Goal: Transaction & Acquisition: Purchase product/service

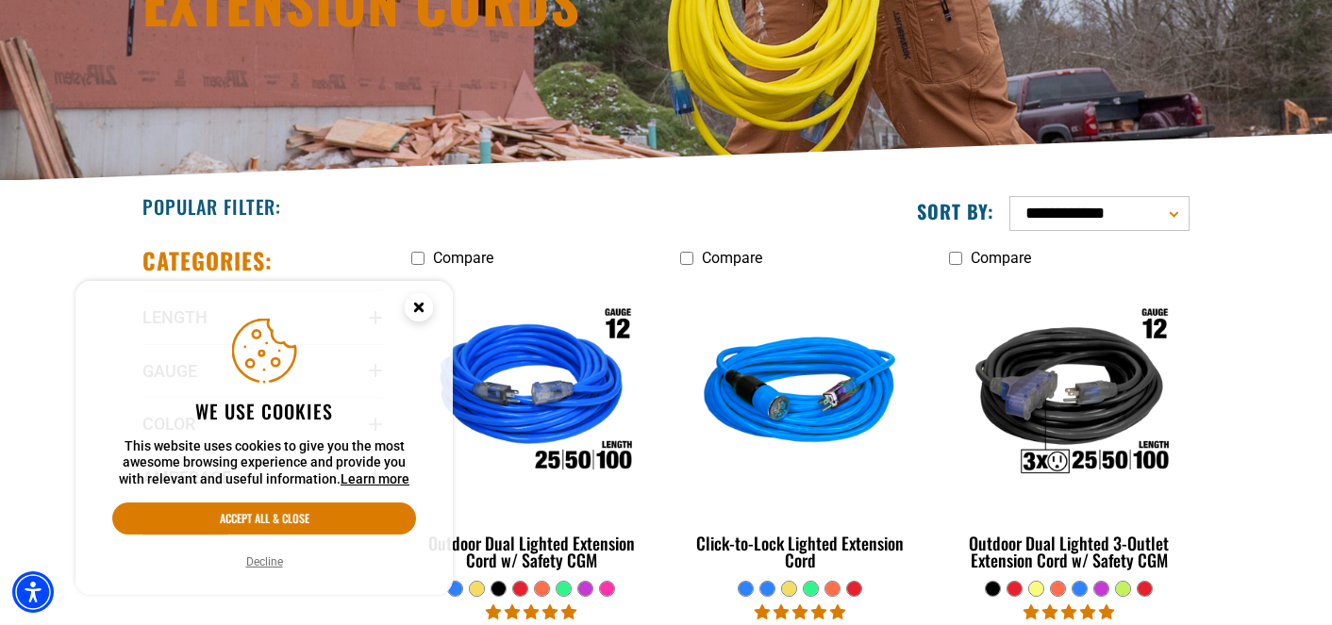
scroll to position [330, 0]
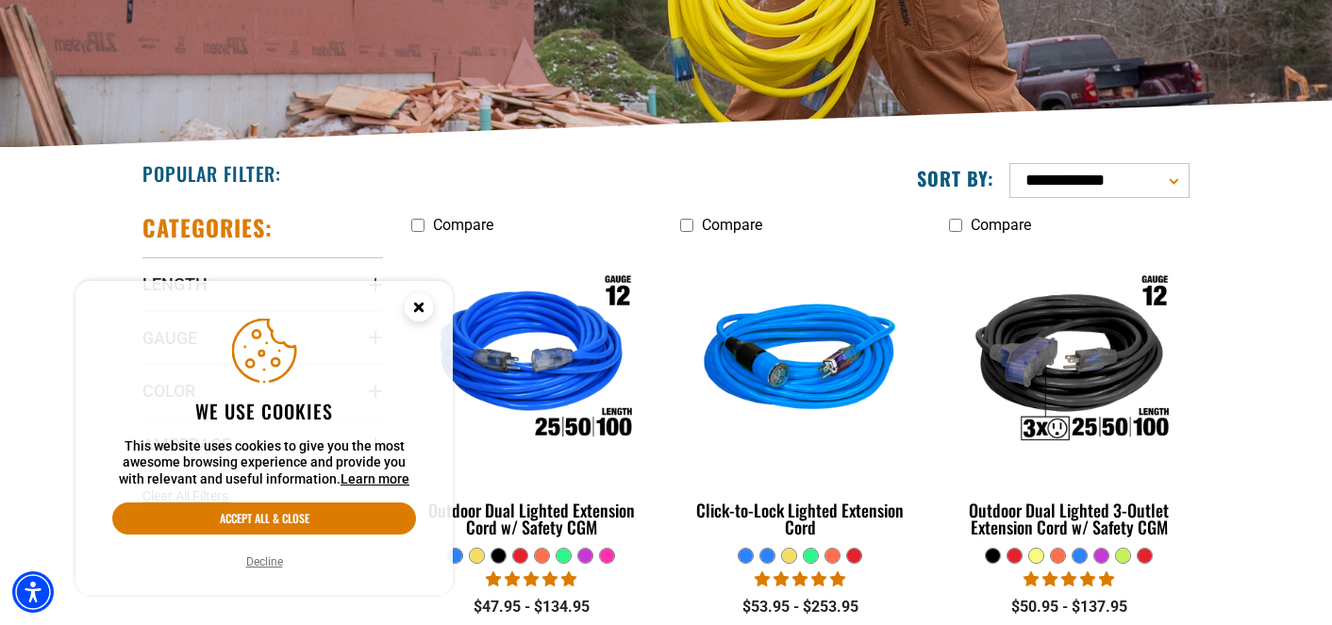
click at [415, 309] on icon "Close this option" at bounding box center [418, 307] width 7 height 7
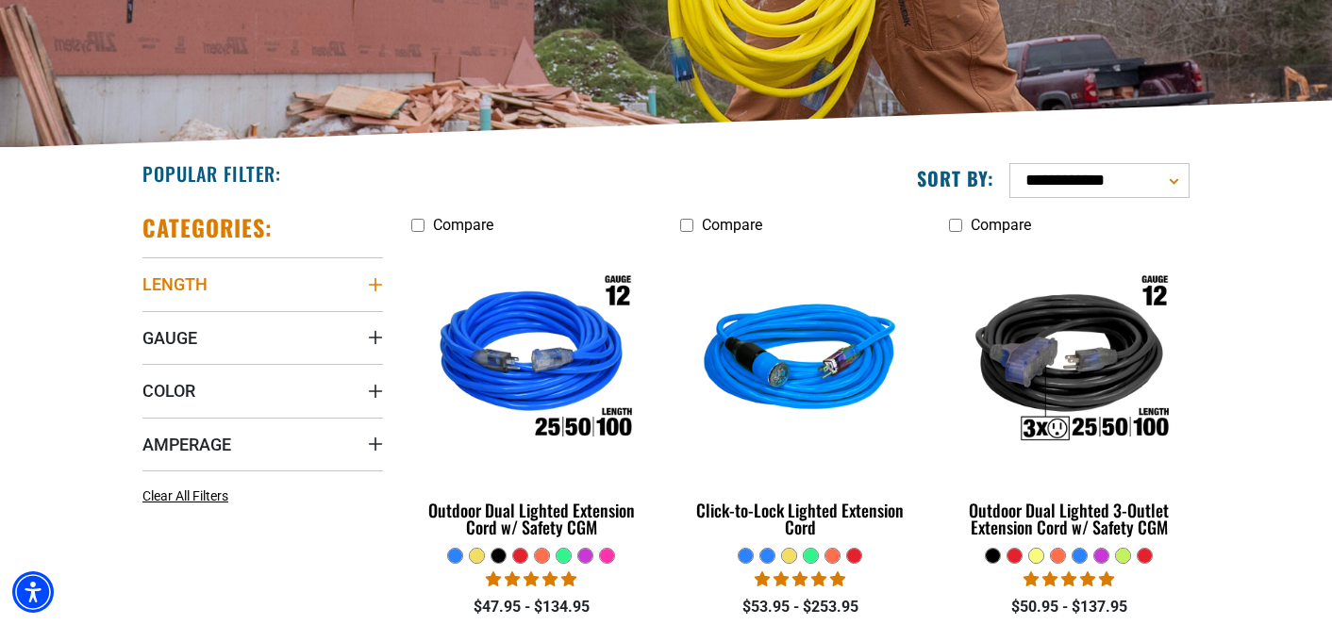
click at [378, 285] on icon "Length" at bounding box center [375, 284] width 13 height 13
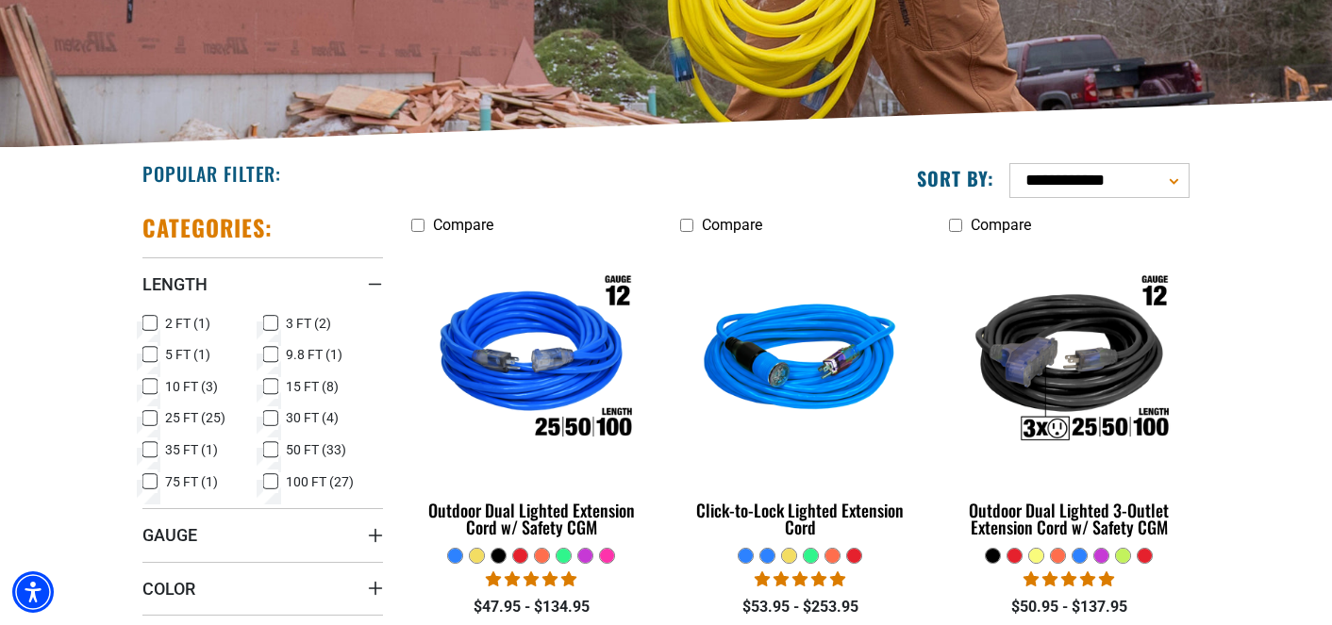
click at [273, 322] on icon at bounding box center [270, 323] width 15 height 25
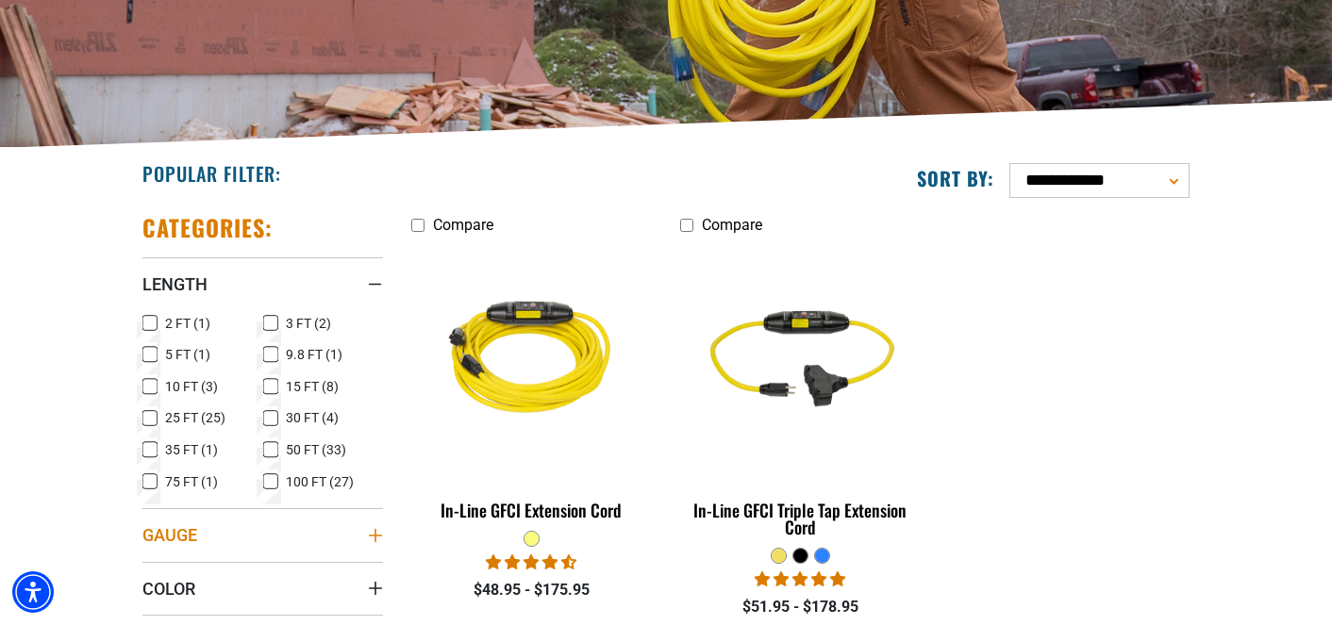
click at [375, 539] on icon "Gauge" at bounding box center [375, 535] width 13 height 13
click at [267, 325] on icon at bounding box center [270, 324] width 8 height 5
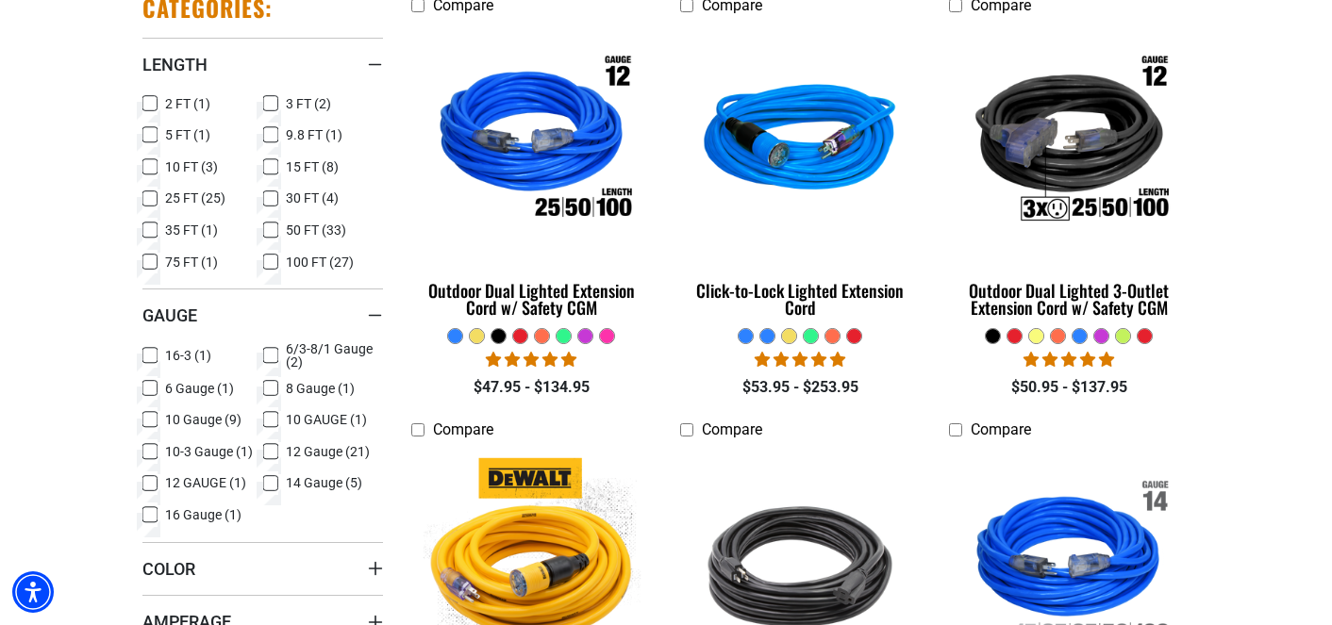
scroll to position [575, 0]
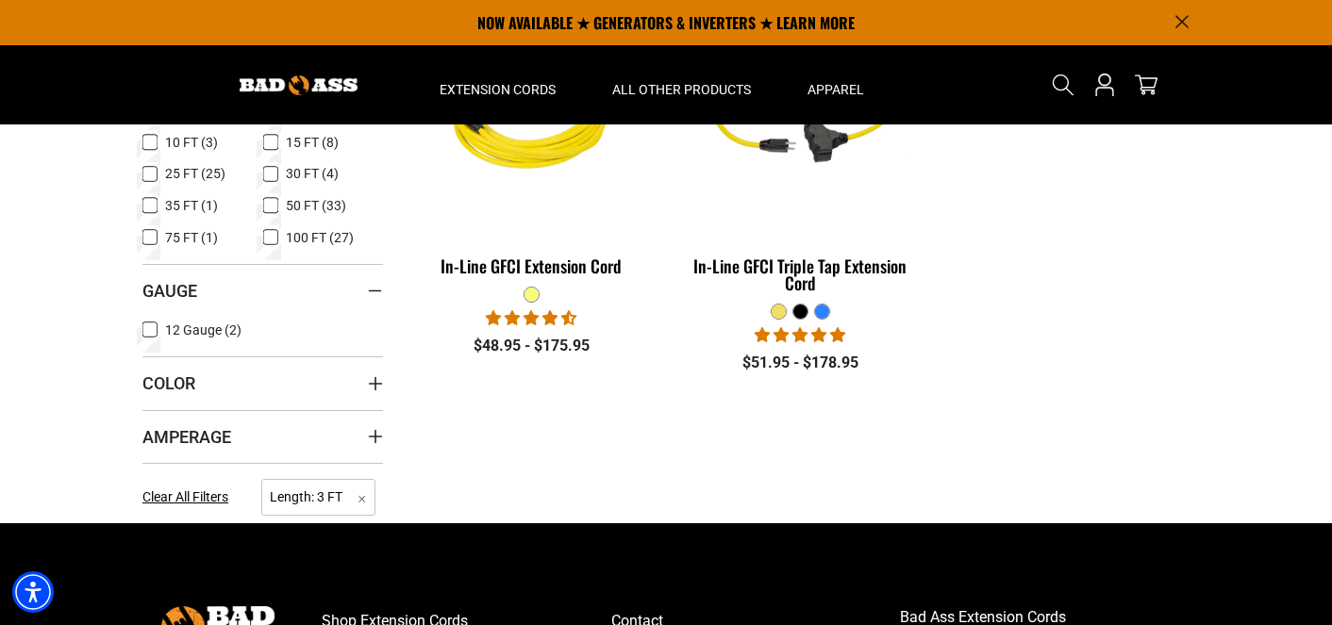
scroll to position [330, 0]
